Goal: Task Accomplishment & Management: Complete application form

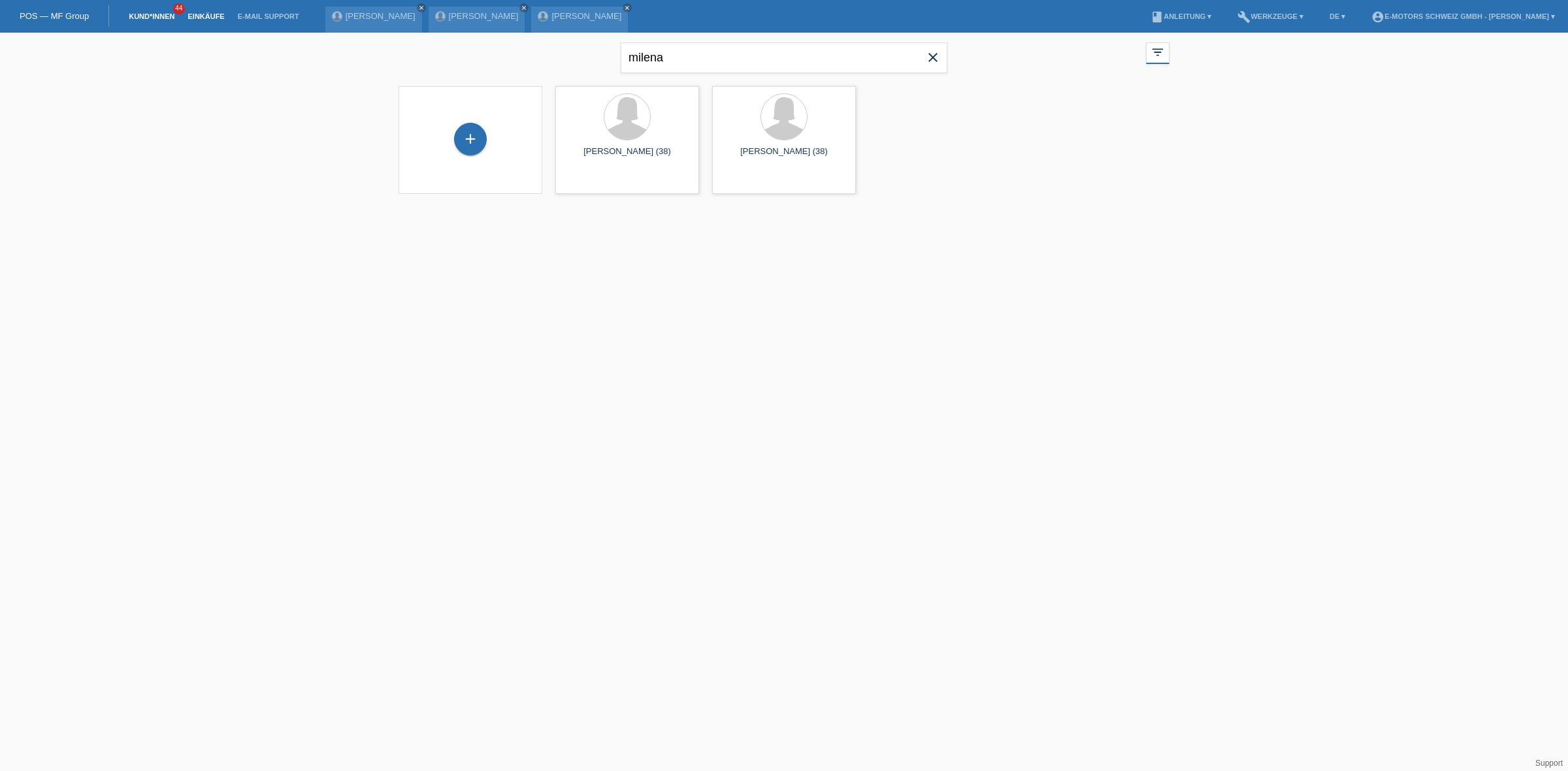
click at [198, 19] on link "Einkäufe" at bounding box center [206, 16] width 50 height 8
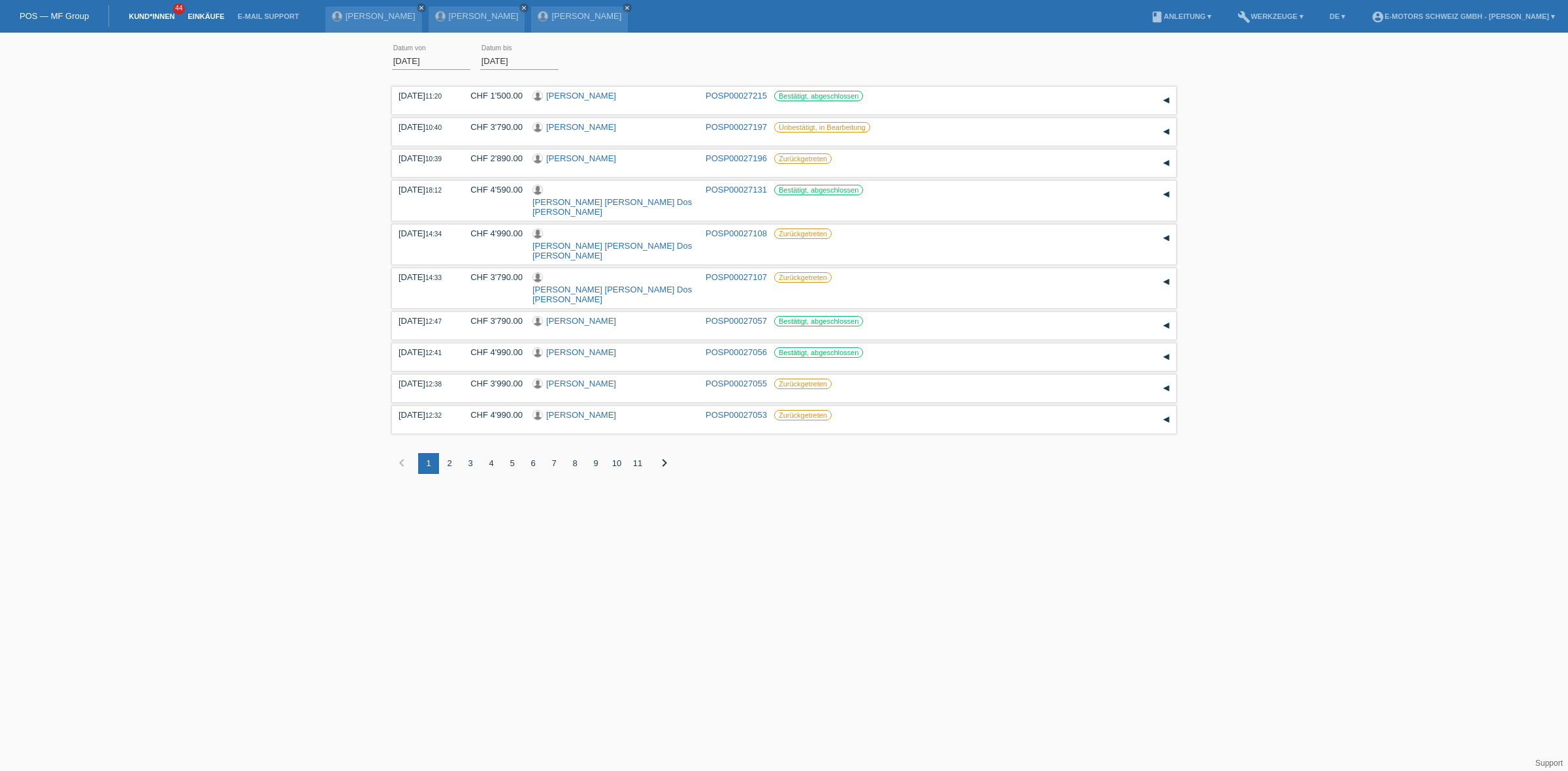
click at [152, 17] on link "Kund*innen" at bounding box center [151, 16] width 58 height 8
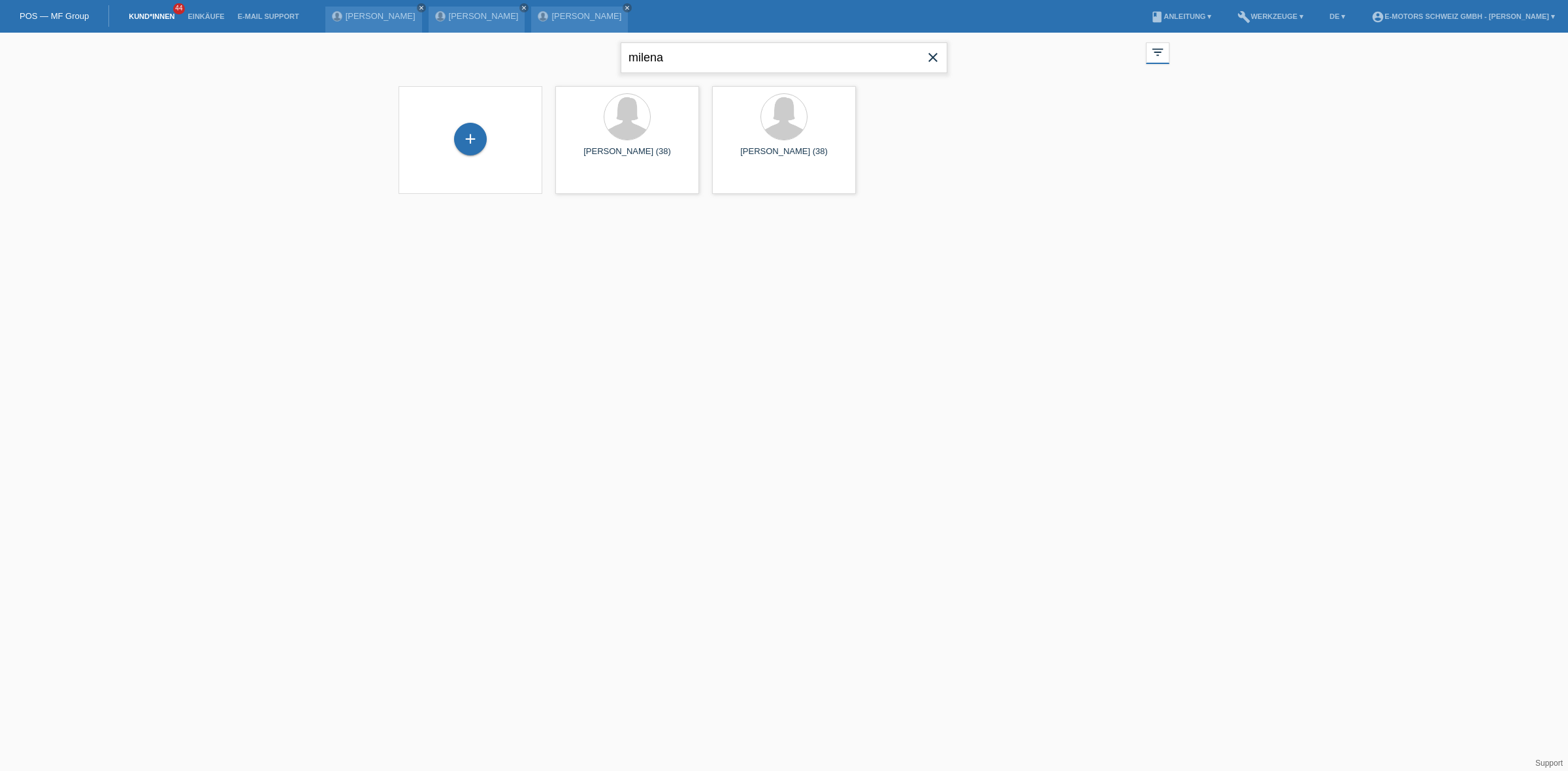
drag, startPoint x: 809, startPoint y: 69, endPoint x: 458, endPoint y: 59, distance: 351.1
click at [458, 59] on div "milena close filter_list view_module Alle Kund*innen anzeigen star Markierte Ku…" at bounding box center [784, 57] width 784 height 47
drag, startPoint x: 766, startPoint y: 64, endPoint x: 488, endPoint y: 61, distance: 278.0
click at [488, 61] on div "slavko close filter_list view_module Alle Kund*innen anzeigen star Markierte Ku…" at bounding box center [784, 57] width 784 height 47
drag, startPoint x: 759, startPoint y: 51, endPoint x: 579, endPoint y: 52, distance: 180.0
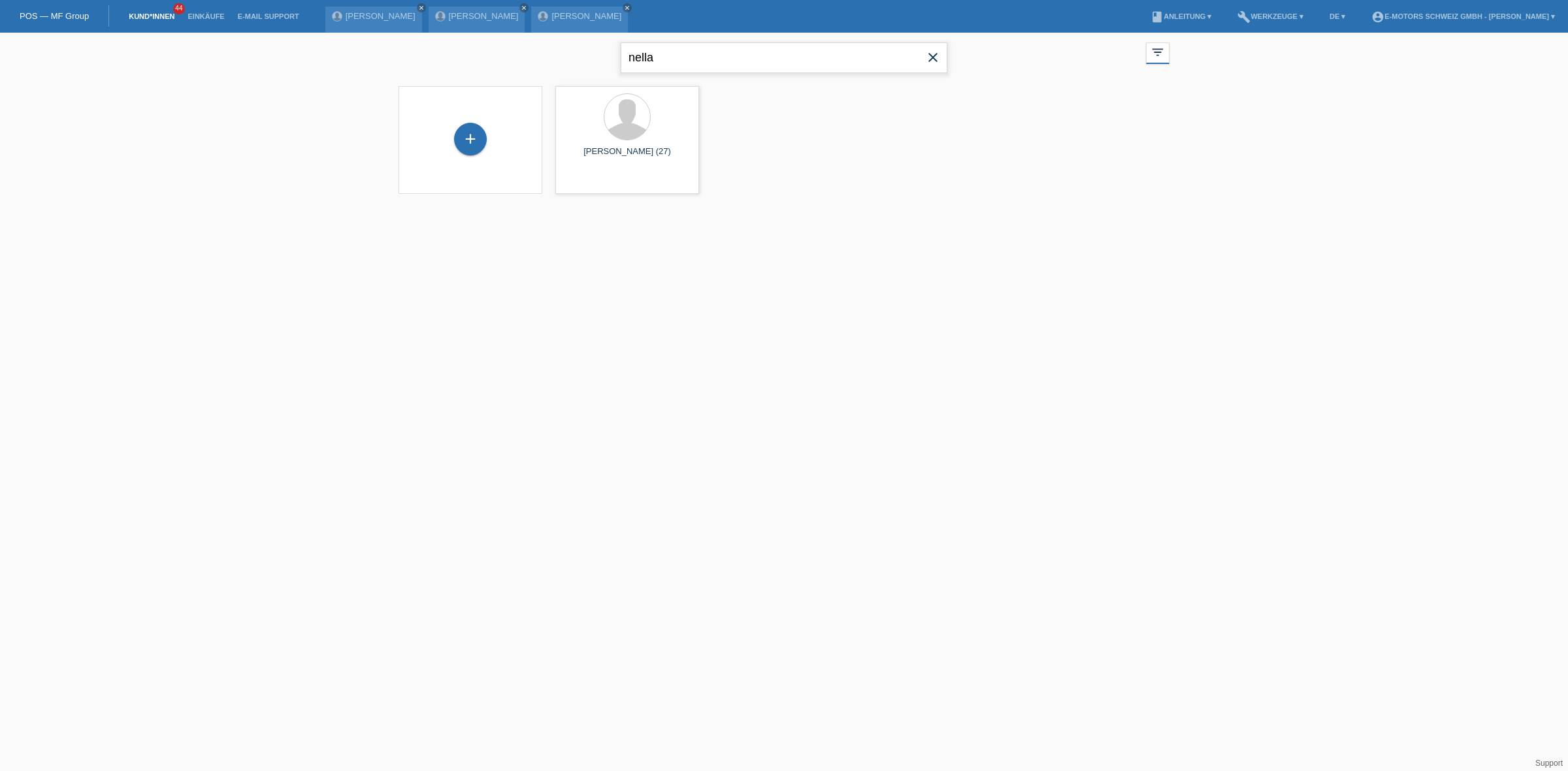
click at [579, 52] on div "nella close filter_list view_module Alle Kund*innen anzeigen star Markierte Kun…" at bounding box center [784, 57] width 784 height 47
drag, startPoint x: 805, startPoint y: 49, endPoint x: 268, endPoint y: 49, distance: 537.0
click at [268, 49] on div "baumgartner close filter_list view_module Alle Kund*innen anzeigen star Markier…" at bounding box center [784, 125] width 1568 height 184
type input "nermin"
drag, startPoint x: 720, startPoint y: 59, endPoint x: 357, endPoint y: 70, distance: 363.2
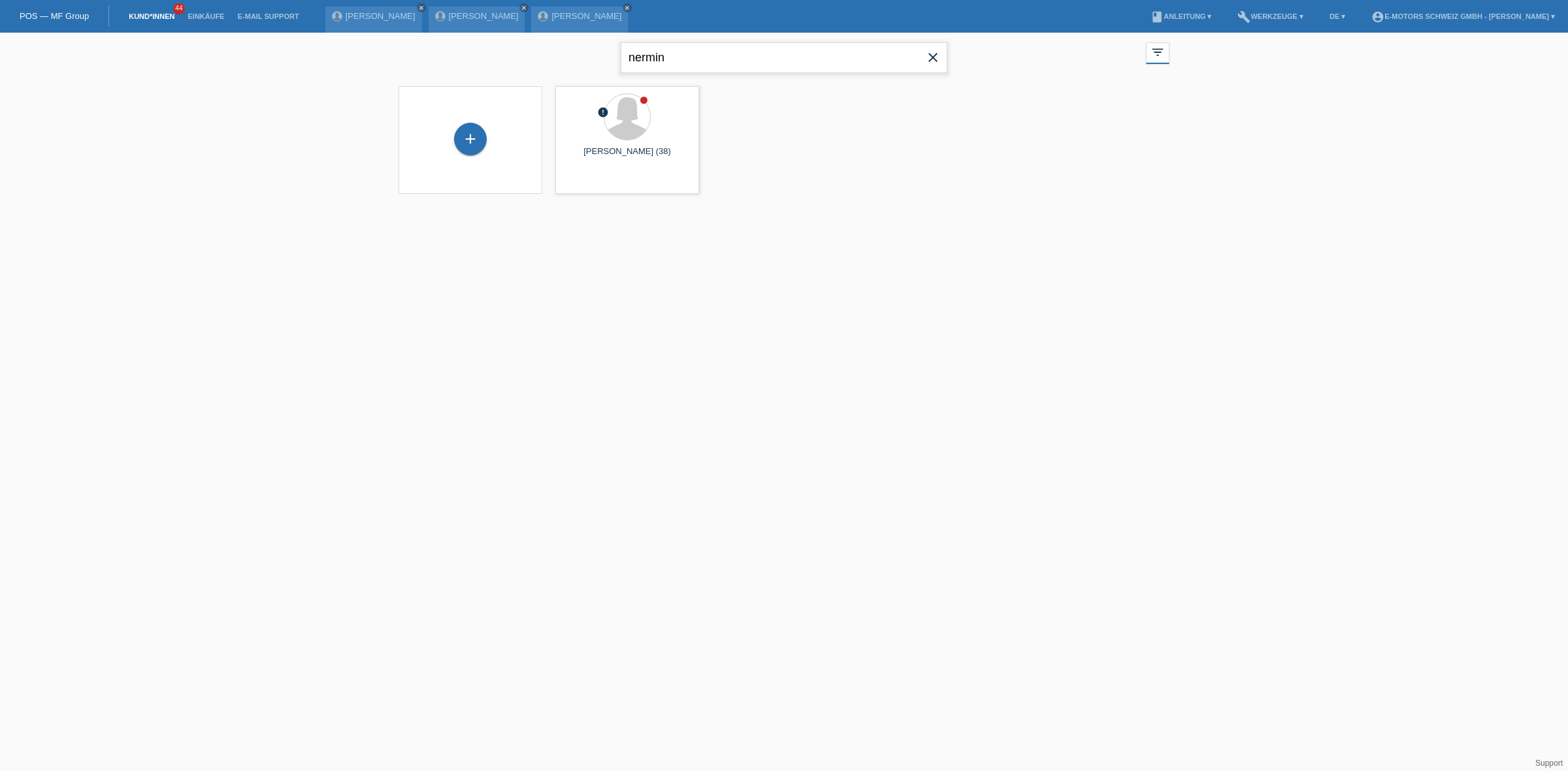
click at [357, 70] on div "nermin close filter_list view_module Alle Kund*innen anzeigen star Markierte Ku…" at bounding box center [784, 122] width 1568 height 178
type input "bes"
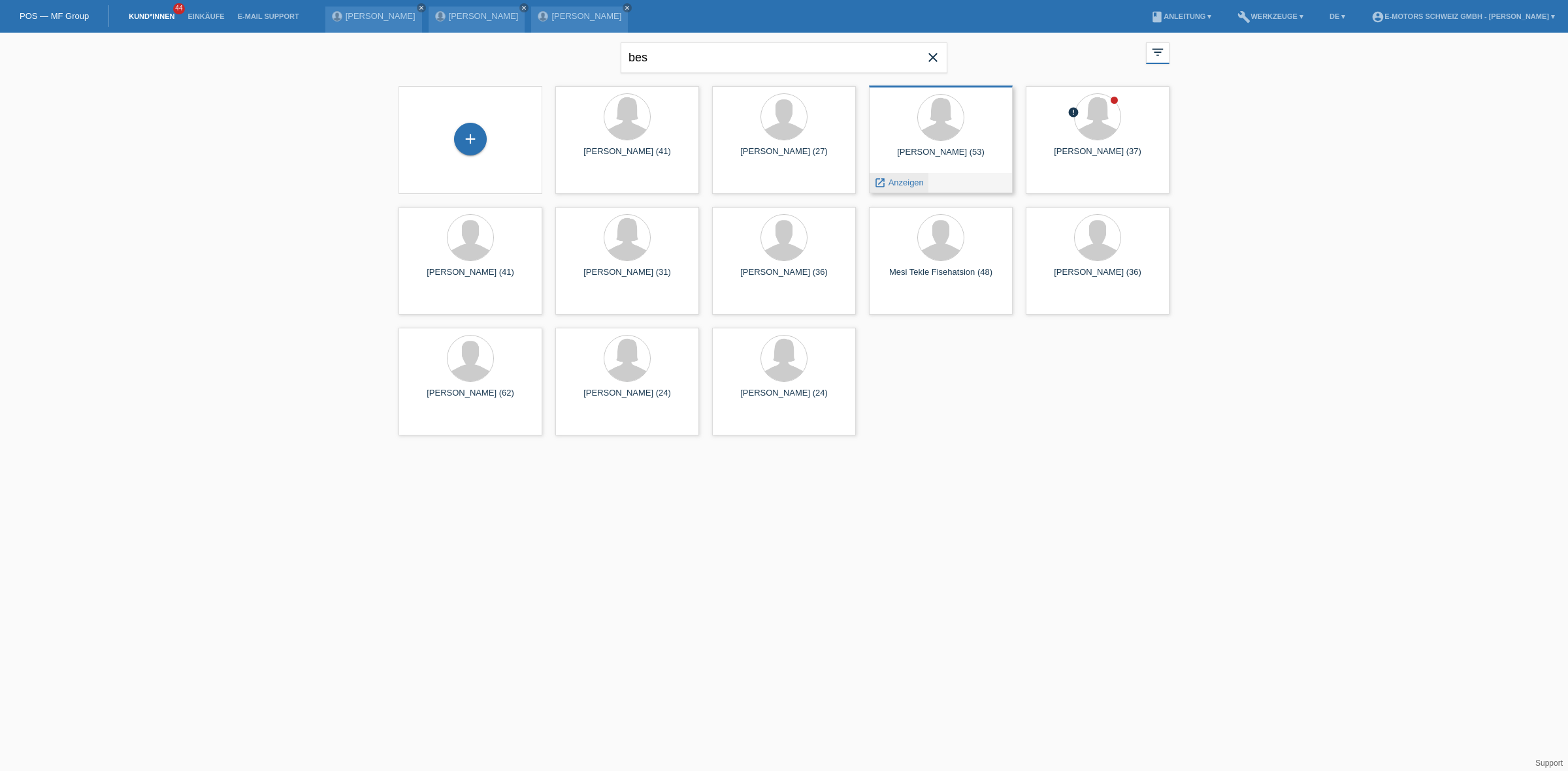
click at [905, 184] on span "Anzeigen" at bounding box center [906, 183] width 36 height 10
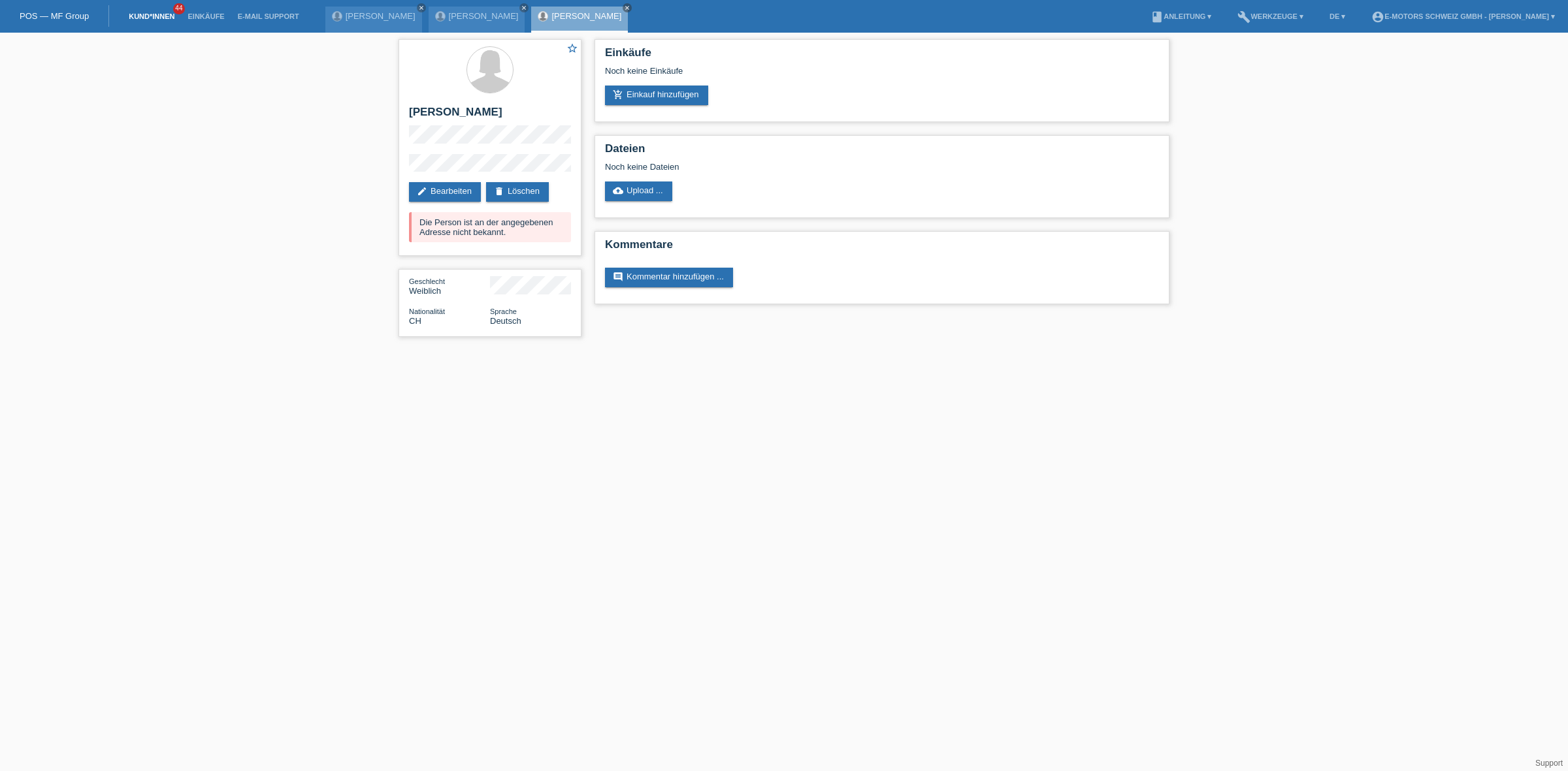
click at [145, 13] on link "Kund*innen" at bounding box center [151, 16] width 58 height 8
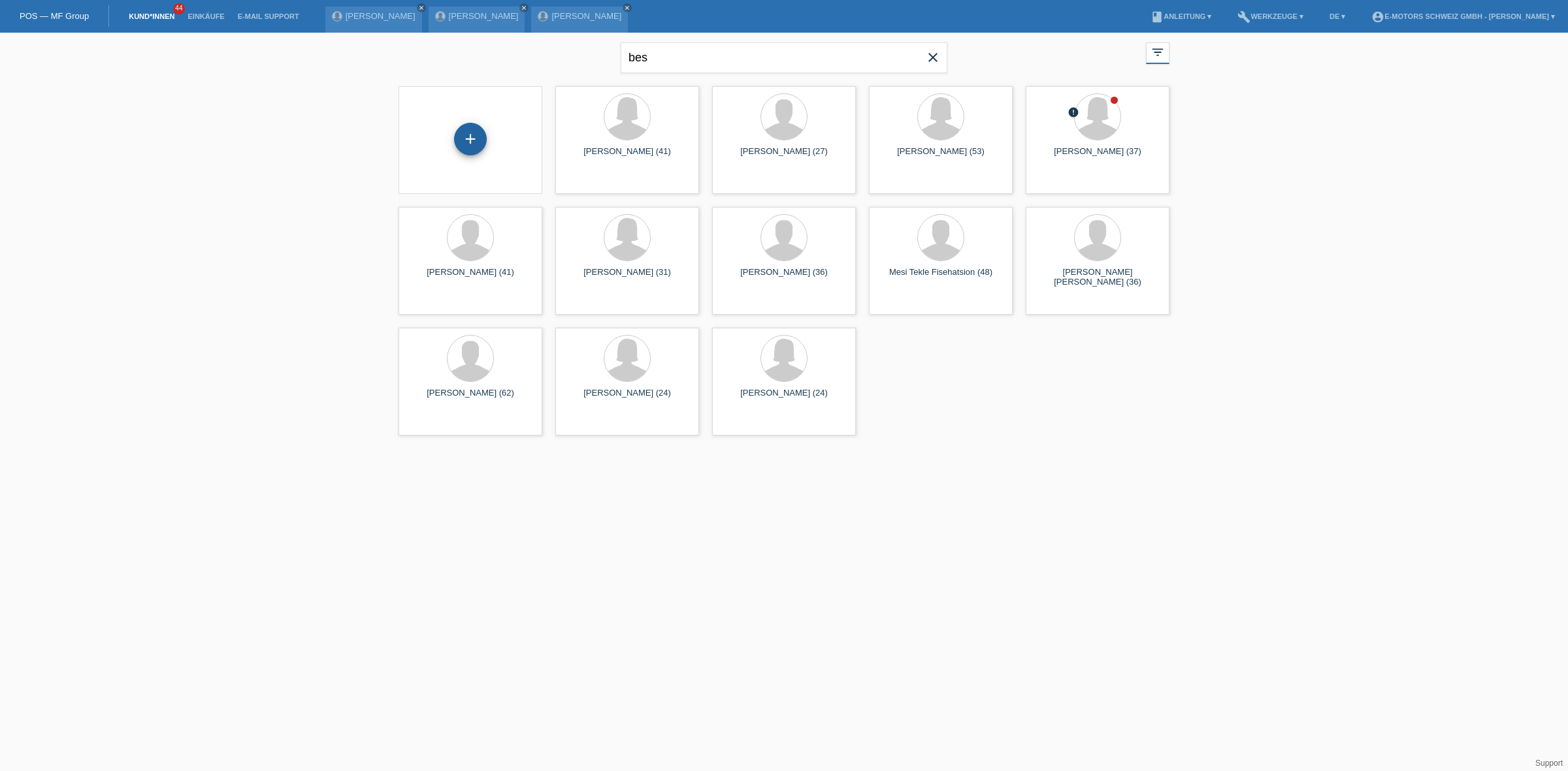
click at [479, 135] on div "+" at bounding box center [470, 139] width 33 height 33
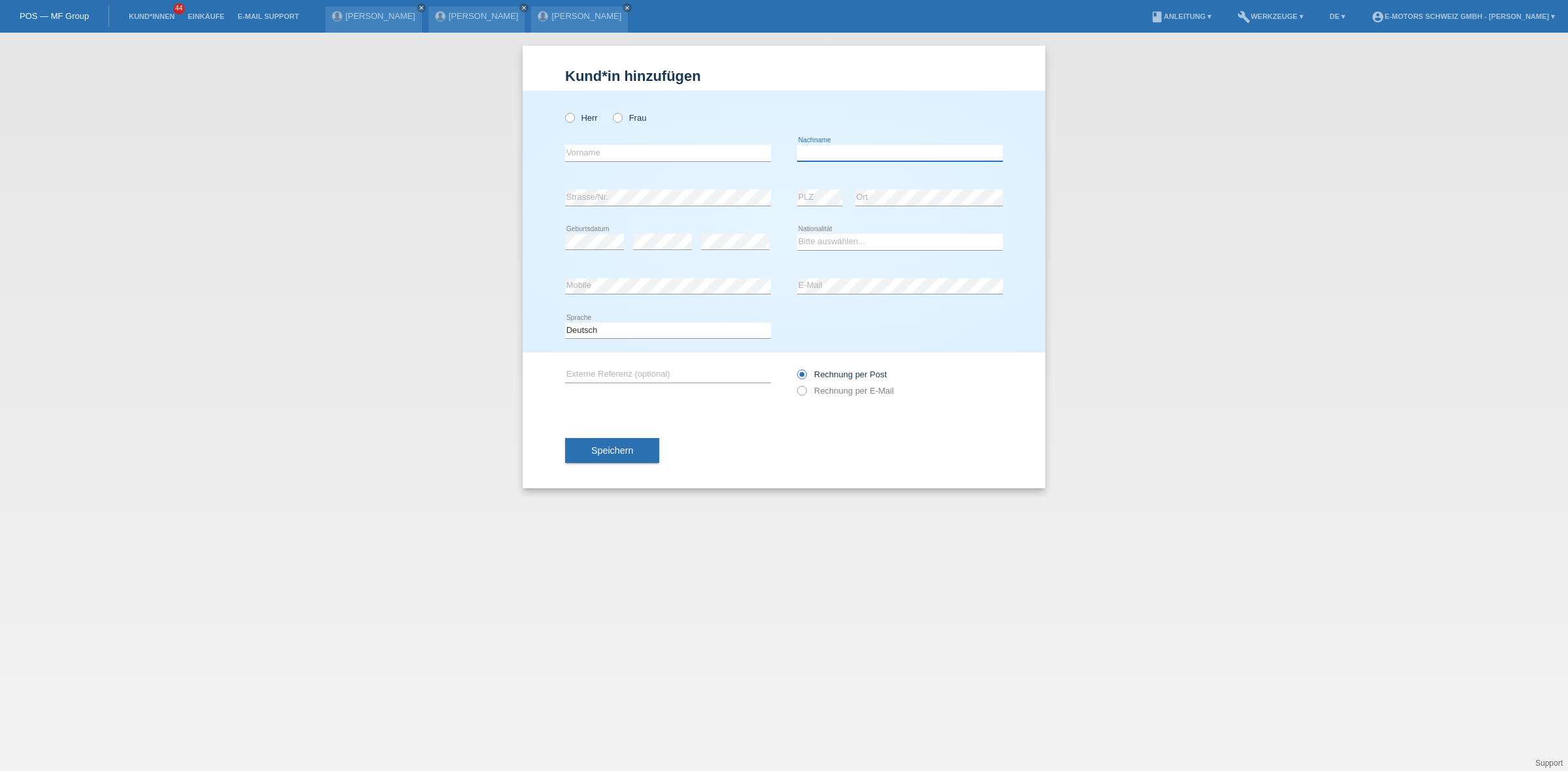
click at [853, 154] on input "text" at bounding box center [899, 152] width 206 height 16
type input "Baumgartner"
click at [696, 150] on input "text" at bounding box center [667, 152] width 206 height 16
type input "Nella Brudence"
click at [642, 156] on input "Nella Brudence" at bounding box center [667, 152] width 206 height 16
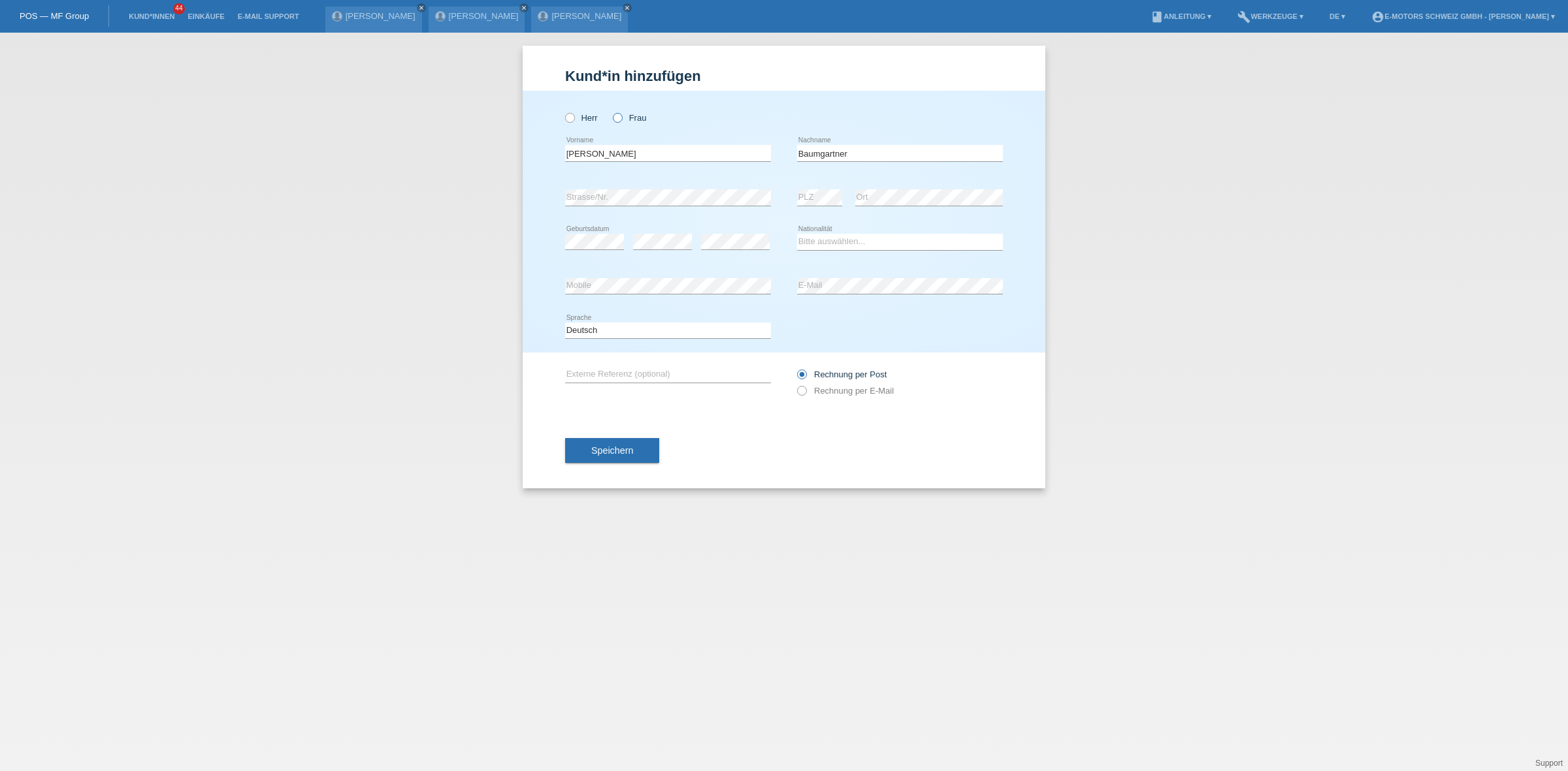
click at [610, 111] on icon at bounding box center [610, 111] width 0 height 0
click at [616, 122] on input "Frau" at bounding box center [617, 117] width 8 height 8
radio input "true"
drag, startPoint x: 594, startPoint y: 154, endPoint x: 588, endPoint y: 157, distance: 6.7
click at [588, 157] on input "Nella Brudence" at bounding box center [667, 152] width 206 height 16
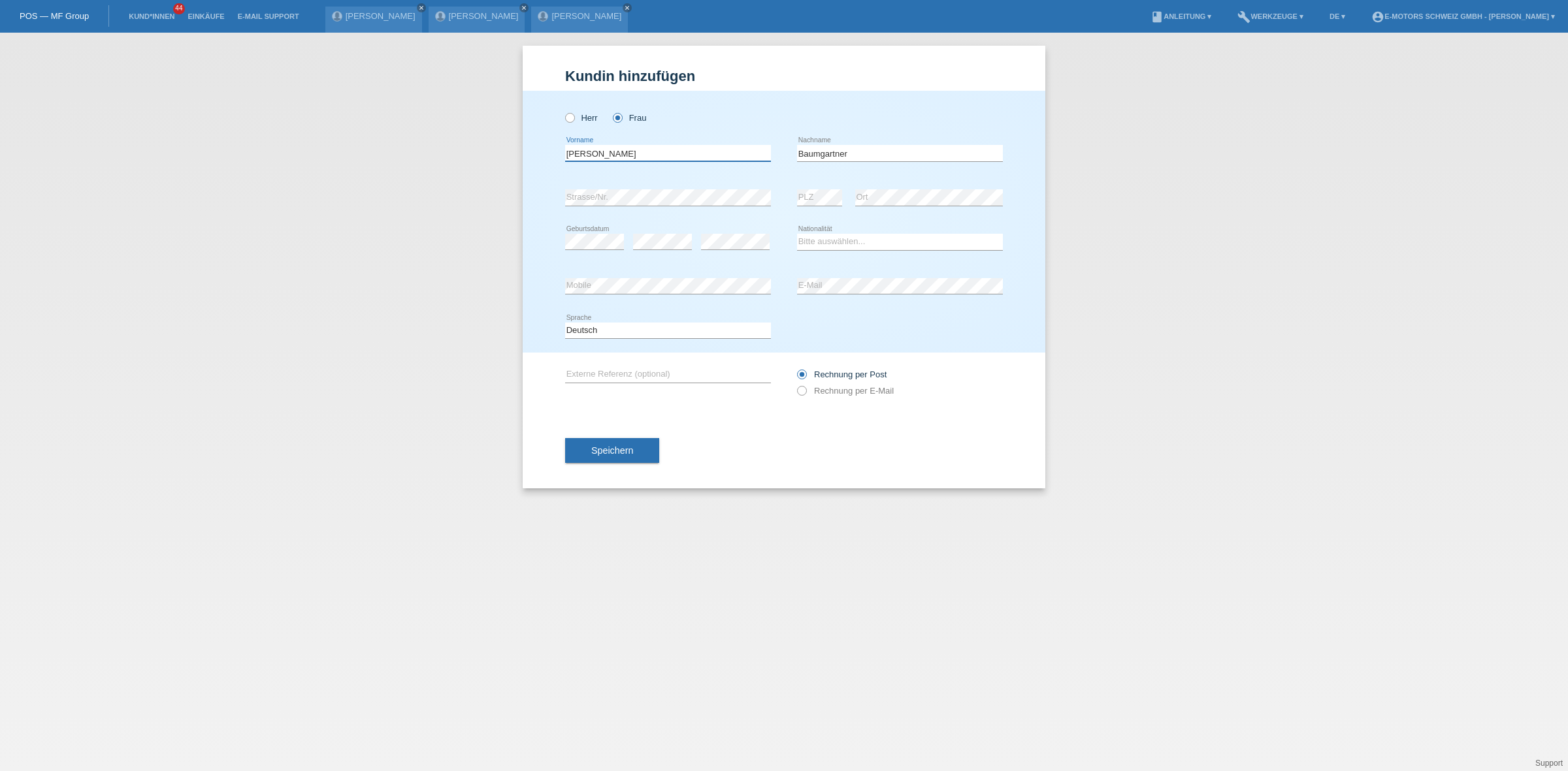
type input "Nella Prudence"
click at [875, 237] on select "Bitte auswählen... Schweiz Deutschland Liechtenstein Österreich ------------ Af…" at bounding box center [899, 241] width 206 height 16
select select "CH"
click at [797, 234] on select "Bitte auswählen... Schweiz Deutschland Liechtenstein Österreich ------------ Af…" at bounding box center [899, 241] width 206 height 16
click at [666, 250] on icon at bounding box center [662, 250] width 58 height 1
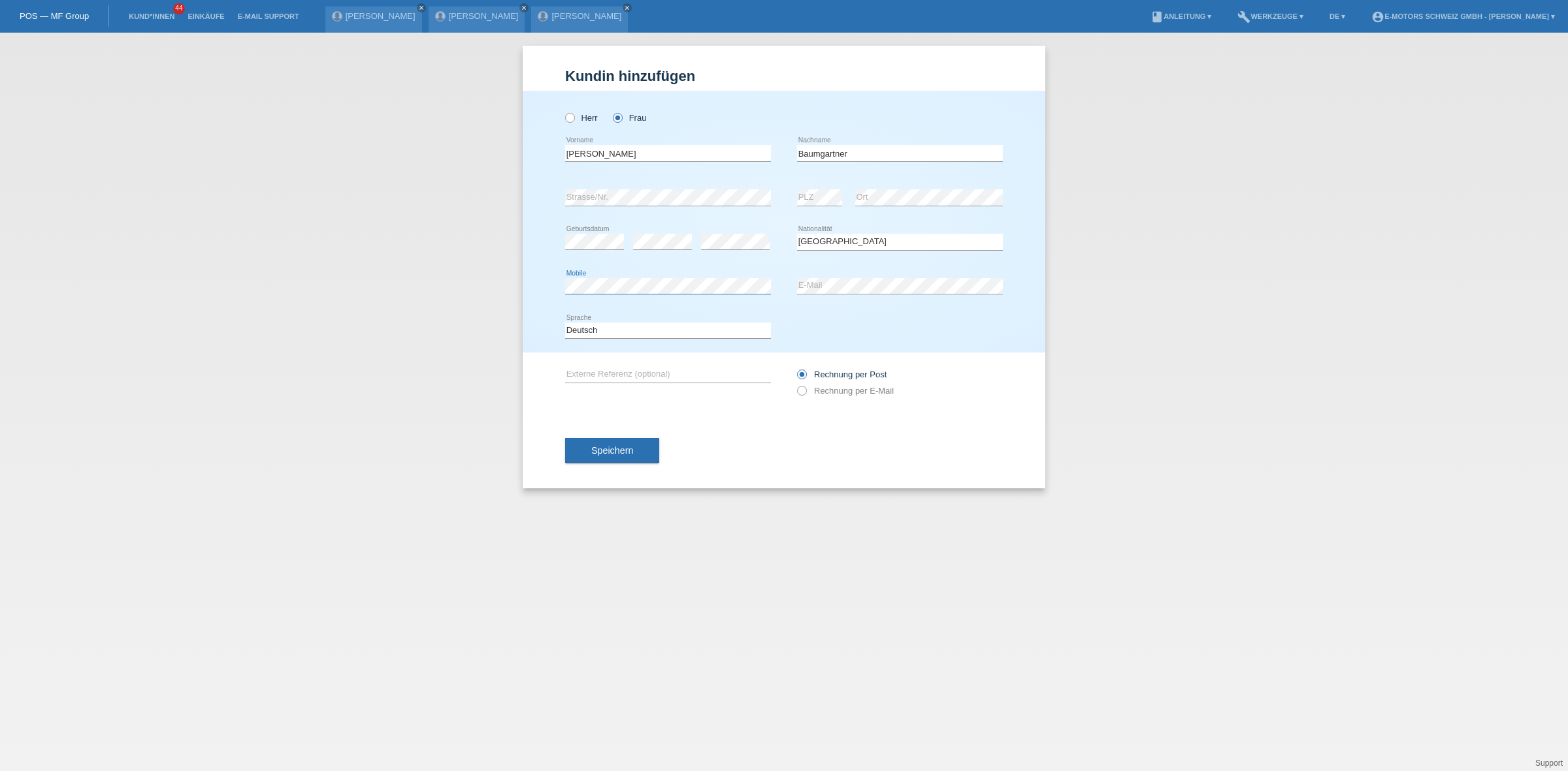
click at [550, 287] on div "Herr Frau Nella Prudence error Vorname Baumgartner error error" at bounding box center [783, 221] width 522 height 262
click at [762, 290] on div "error Mobile error E-Mail" at bounding box center [783, 286] width 438 height 44
click at [625, 450] on span "Speichern" at bounding box center [611, 450] width 41 height 10
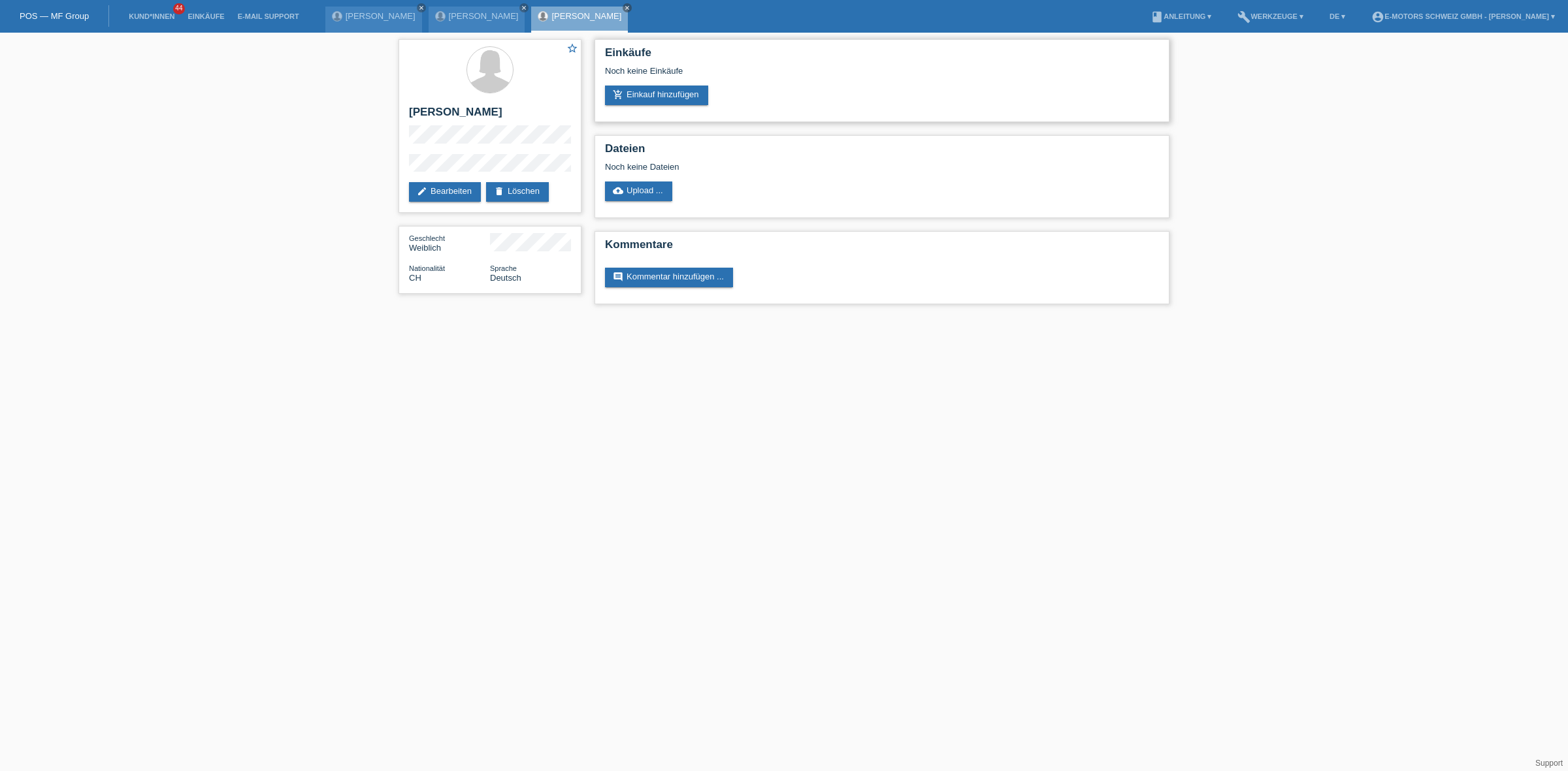
click at [657, 75] on div "Noch keine Einkäufe" at bounding box center [881, 75] width 554 height 19
click at [648, 91] on link "add_shopping_cart Einkauf hinzufügen" at bounding box center [656, 95] width 103 height 19
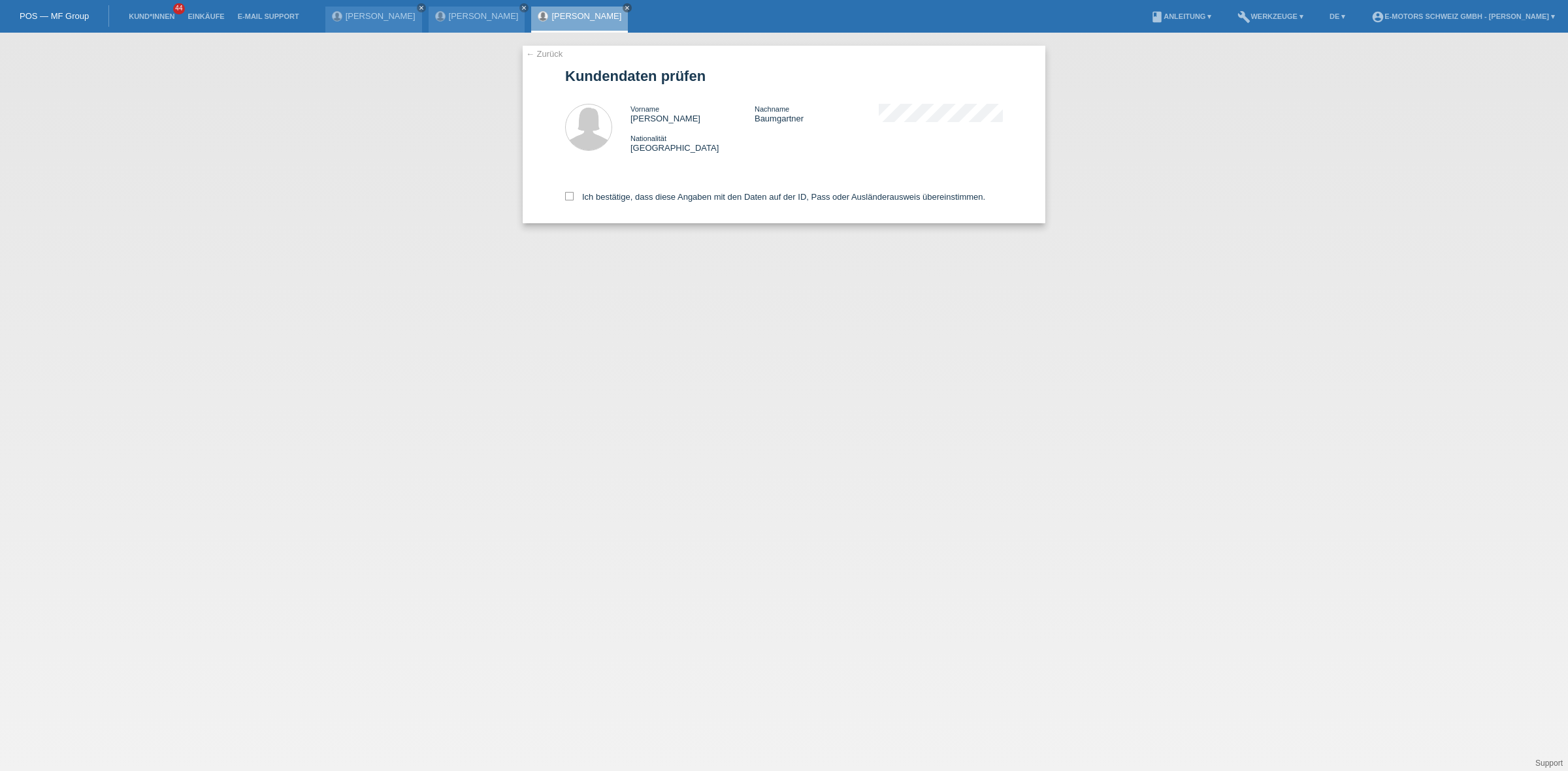
click at [617, 201] on div "Ich bestätige, dass diese Angaben mit den Daten auf der ID, Pass oder Ausländer…" at bounding box center [783, 195] width 438 height 58
click at [616, 201] on div "Ich bestätige, dass diese Angaben mit den Daten auf der ID, Pass oder Ausländer…" at bounding box center [783, 195] width 438 height 58
click at [616, 198] on label "Ich bestätige, dass diese Angaben mit den Daten auf der ID, Pass oder Ausländer…" at bounding box center [775, 197] width 420 height 10
click at [573, 198] on input "Ich bestätige, dass diese Angaben mit den Daten auf der ID, Pass oder Ausländer…" at bounding box center [569, 196] width 8 height 8
checkbox input "true"
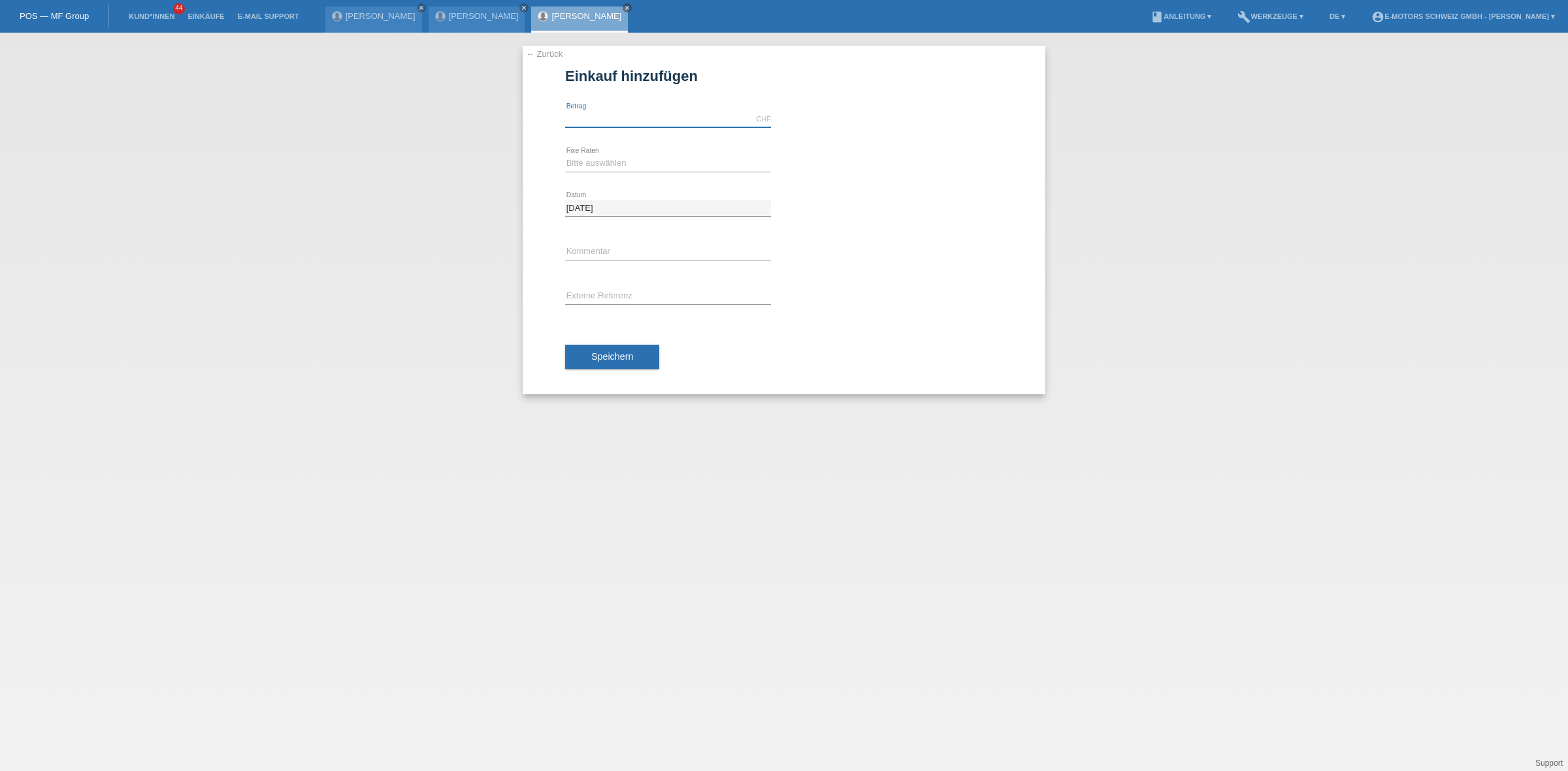
click at [654, 116] on input "text" at bounding box center [667, 118] width 206 height 16
type input "3790.00"
click at [649, 160] on select "Bitte auswählen 12 Raten 24 Raten 36 Raten 48 Raten" at bounding box center [667, 163] width 206 height 16
select select "214"
click at [565, 156] on select "Bitte auswählen 12 Raten 24 Raten 36 Raten 48 Raten" at bounding box center [667, 163] width 206 height 16
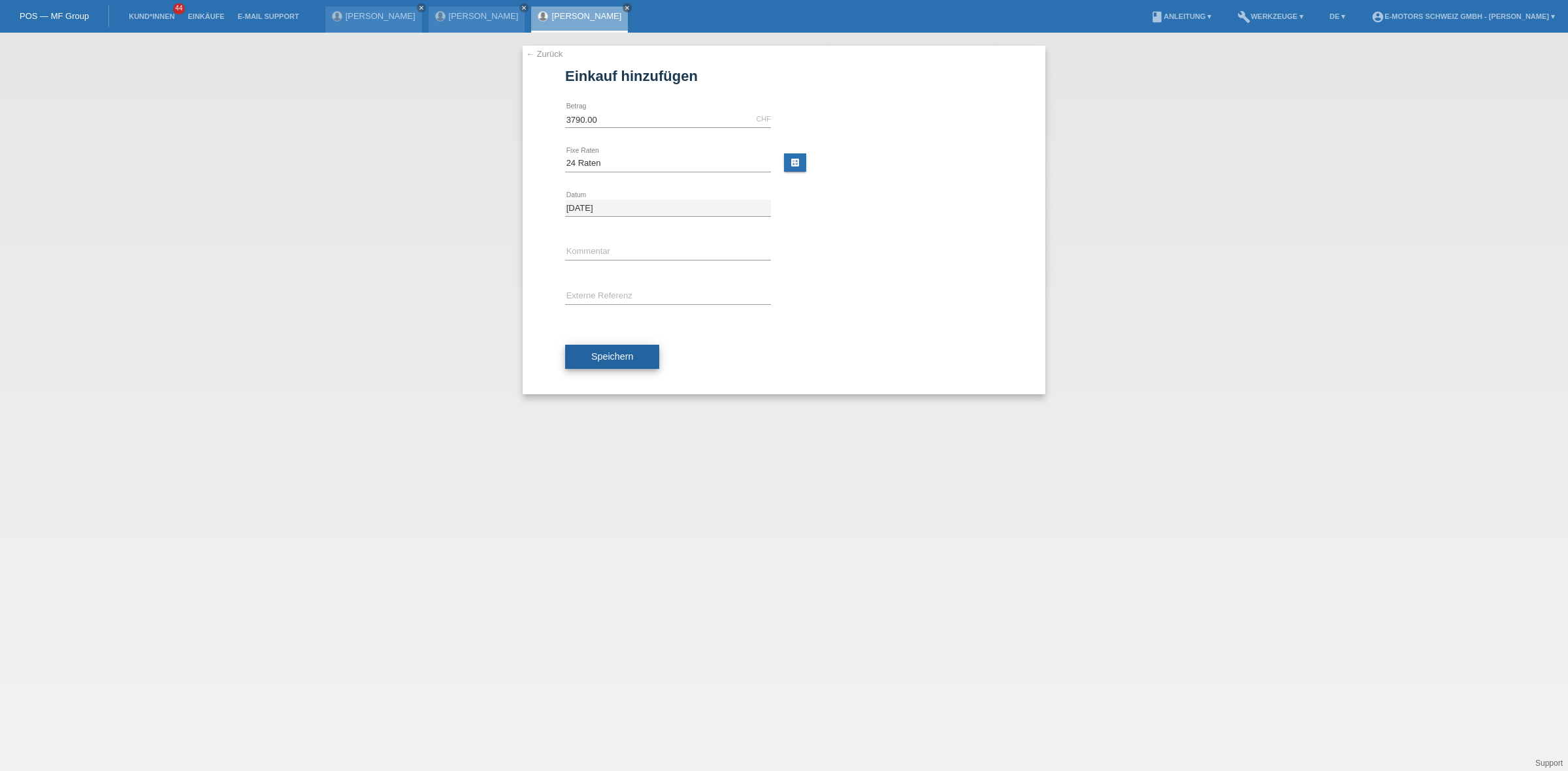
click at [625, 353] on span "Speichern" at bounding box center [611, 356] width 41 height 10
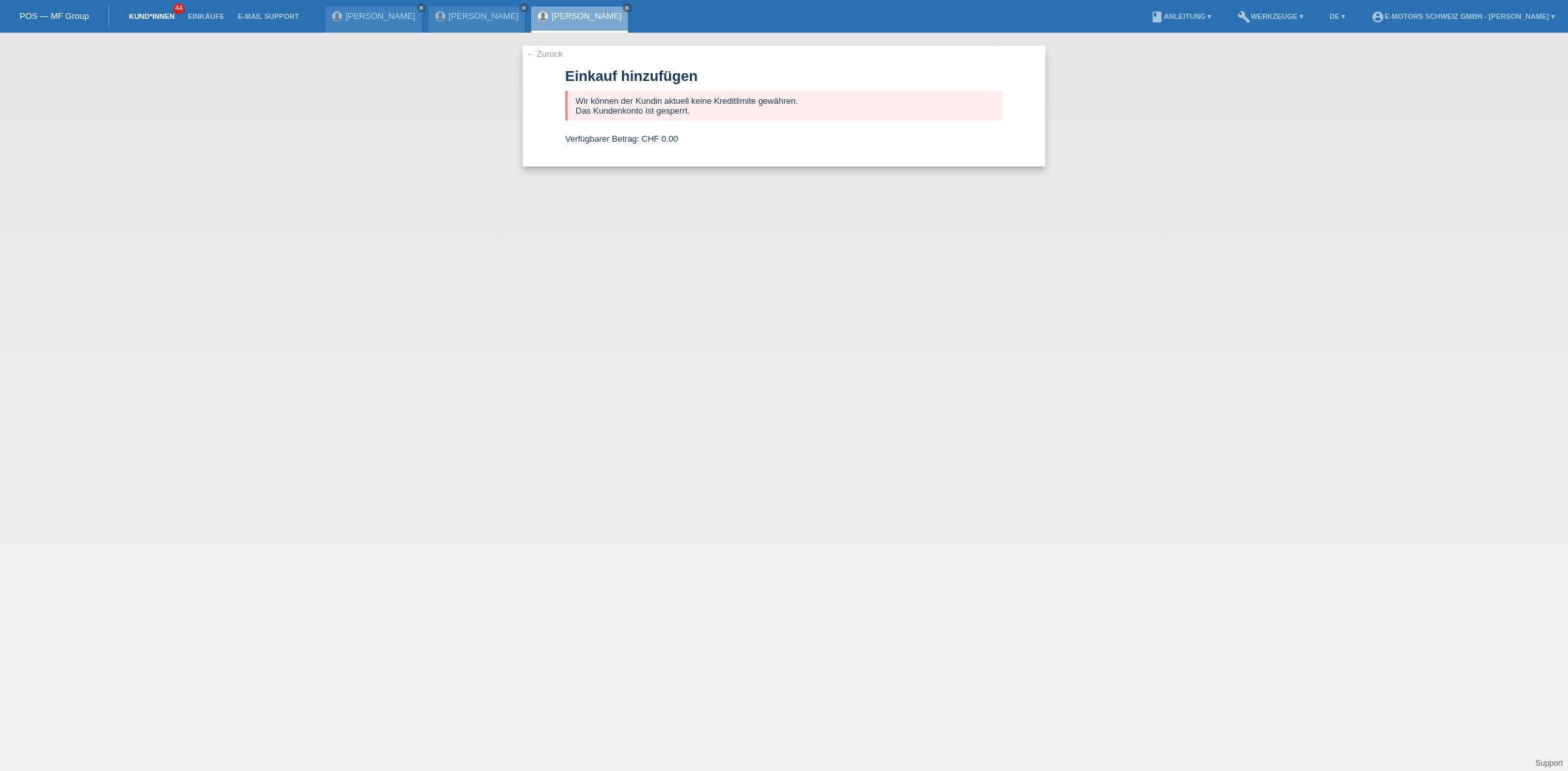
click at [146, 15] on link "Kund*innen" at bounding box center [151, 16] width 58 height 8
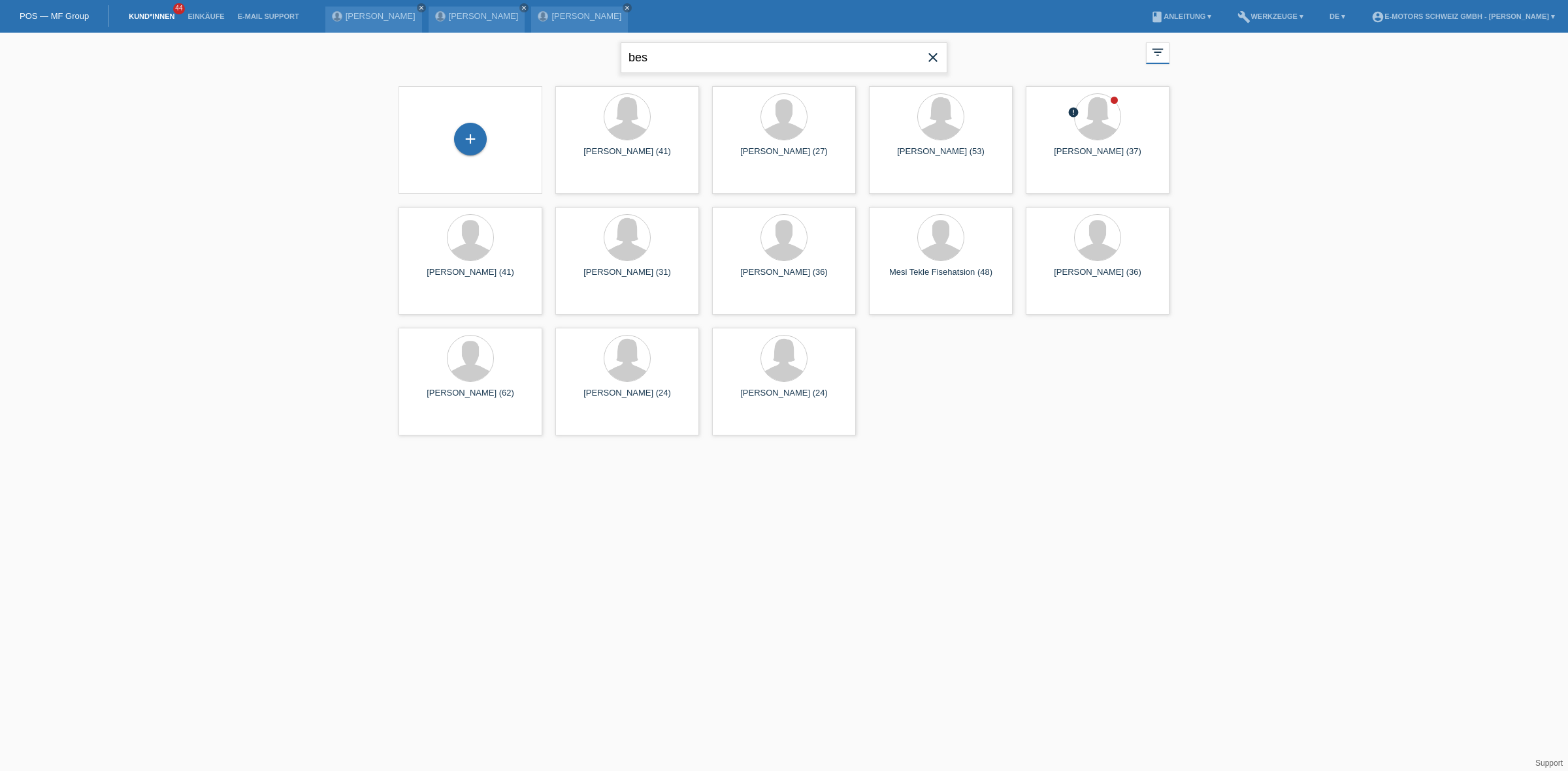
drag, startPoint x: 699, startPoint y: 62, endPoint x: 314, endPoint y: 66, distance: 385.0
click at [314, 66] on div "bes close filter_list view_module Alle Kund*innen anzeigen star Markierte [PERS…" at bounding box center [784, 238] width 1568 height 410
paste input "Pinto"
type input "Pinto"
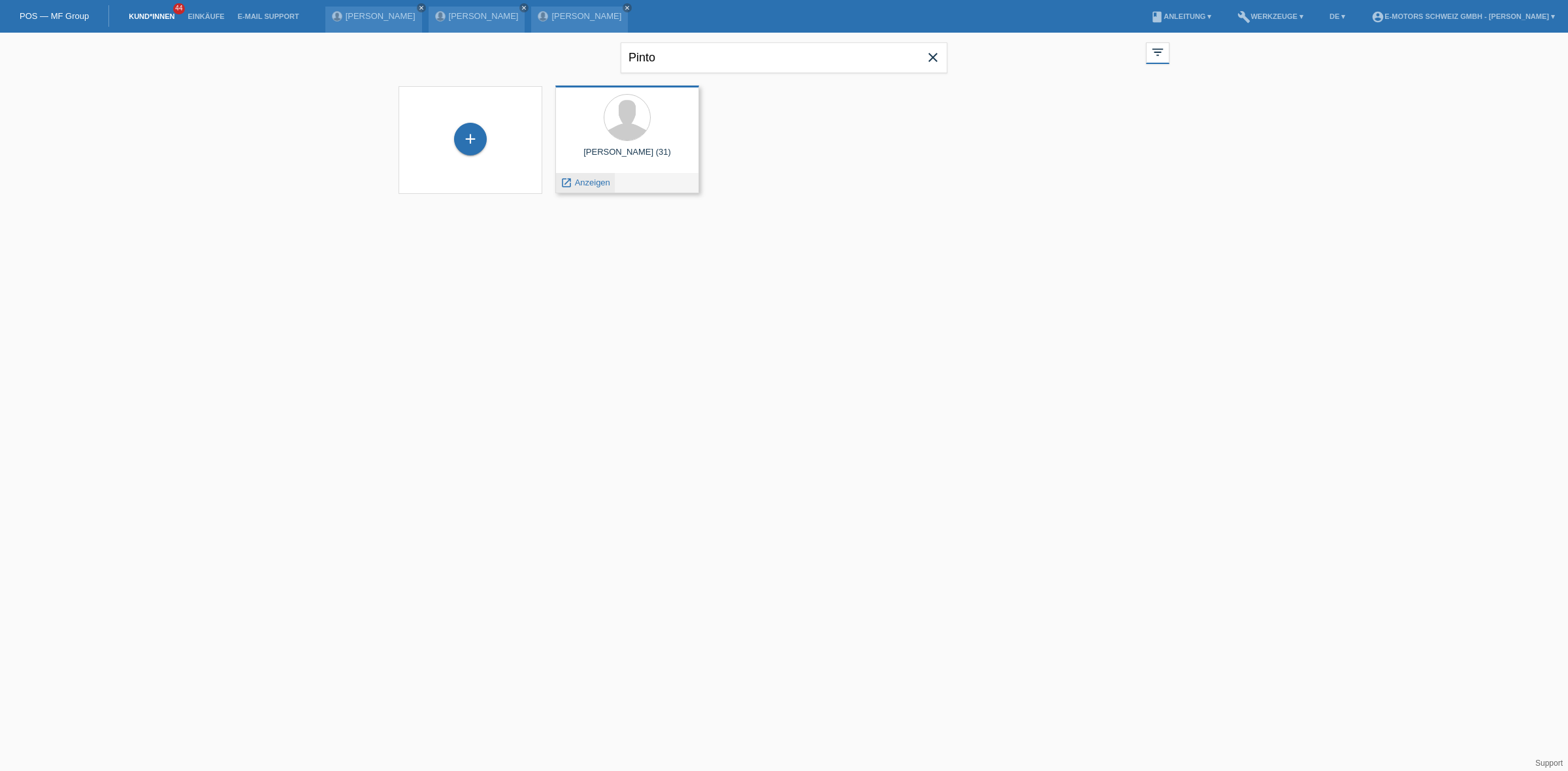
click at [602, 179] on span "Anzeigen" at bounding box center [593, 183] width 36 height 10
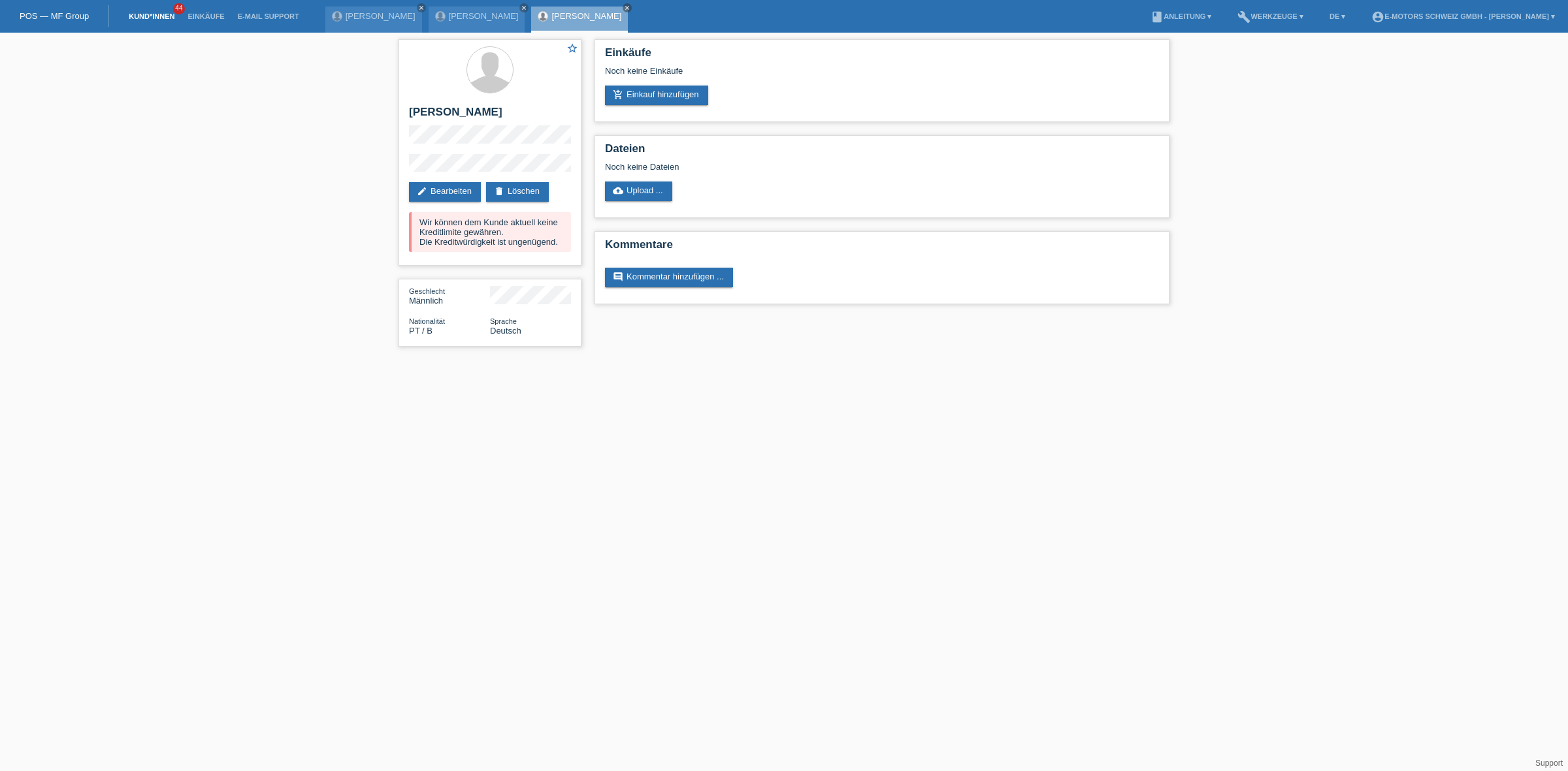
click at [162, 13] on link "Kund*innen" at bounding box center [151, 16] width 58 height 8
